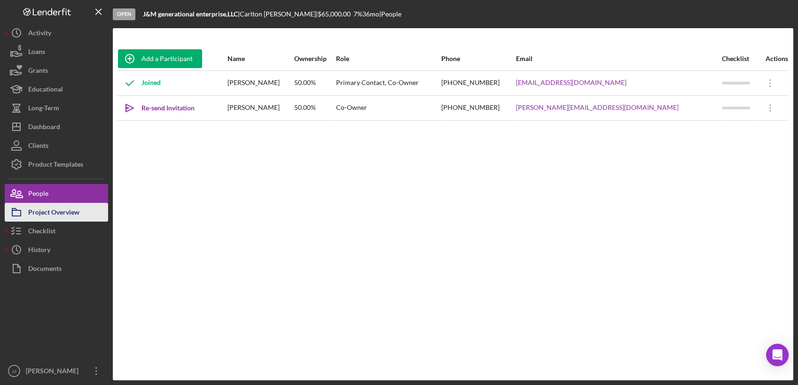
click at [55, 208] on div "Project Overview" at bounding box center [53, 213] width 51 height 21
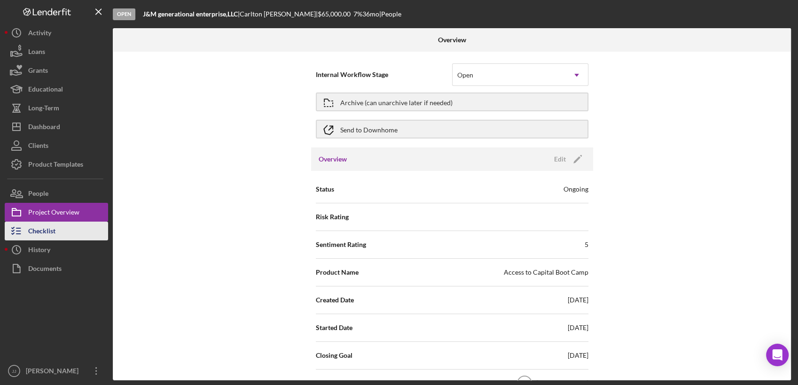
click at [55, 225] on div "Checklist" at bounding box center [41, 232] width 27 height 21
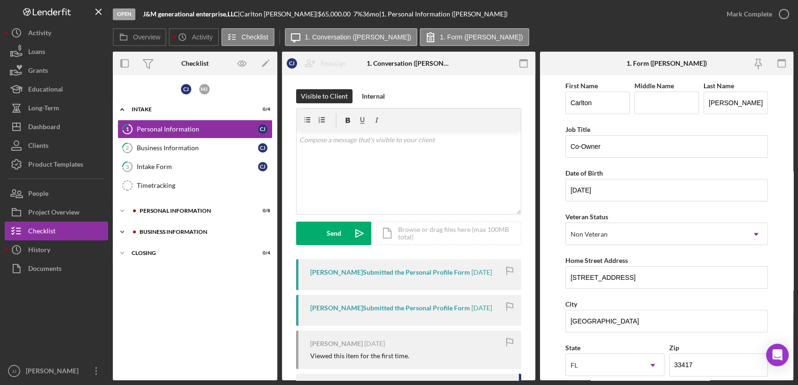
click at [174, 229] on div "BUSINESS INFORMATION" at bounding box center [203, 232] width 126 height 6
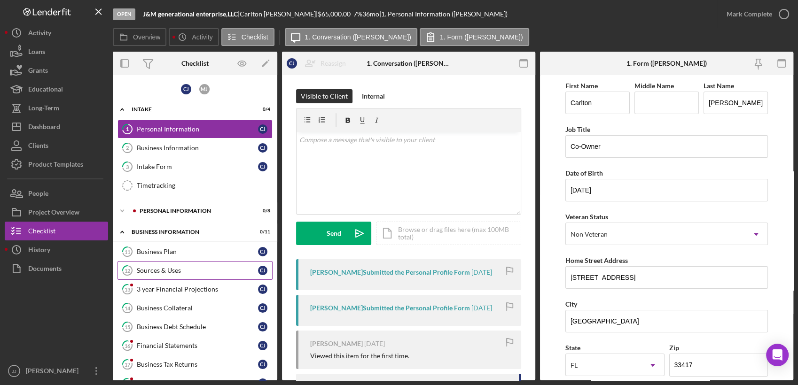
click at [174, 268] on div "Sources & Uses" at bounding box center [197, 271] width 121 height 8
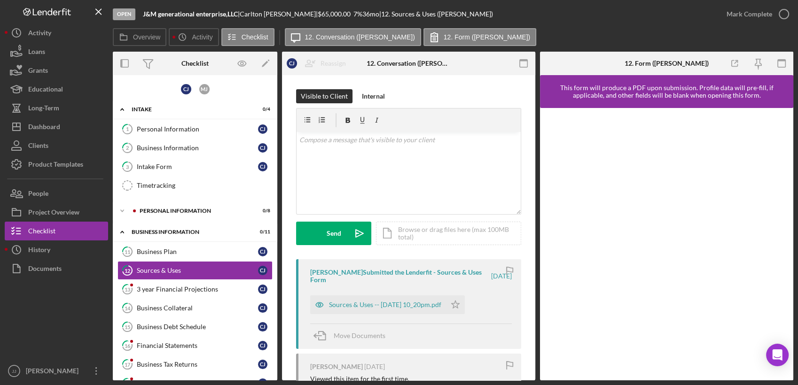
scroll to position [128, 0]
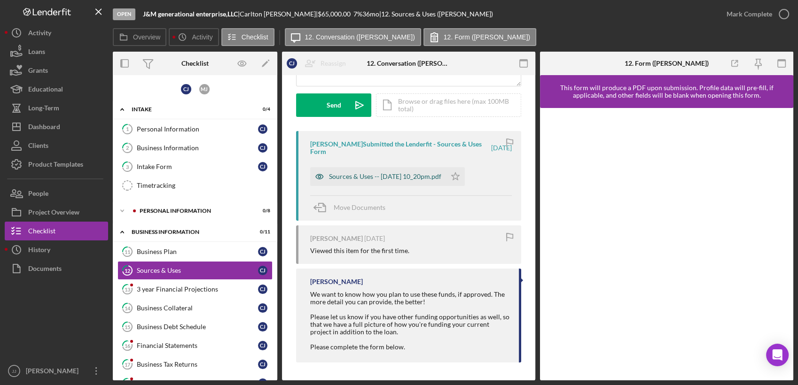
click at [376, 175] on div "Sources & Uses -- [DATE] 10_20pm.pdf" at bounding box center [385, 177] width 112 height 8
